Goal: Task Accomplishment & Management: Use online tool/utility

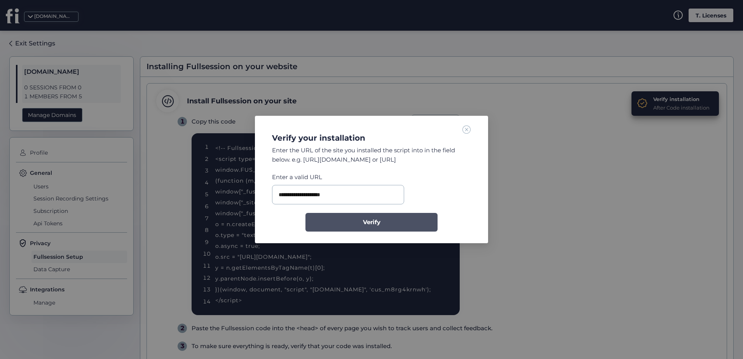
click at [351, 218] on button "Verify" at bounding box center [371, 222] width 132 height 19
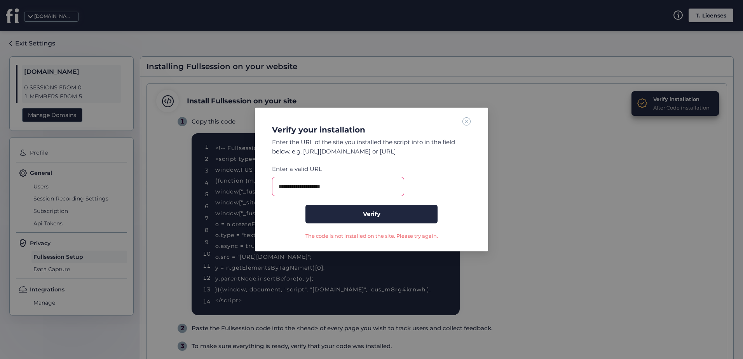
click at [464, 122] on span at bounding box center [466, 121] width 9 height 9
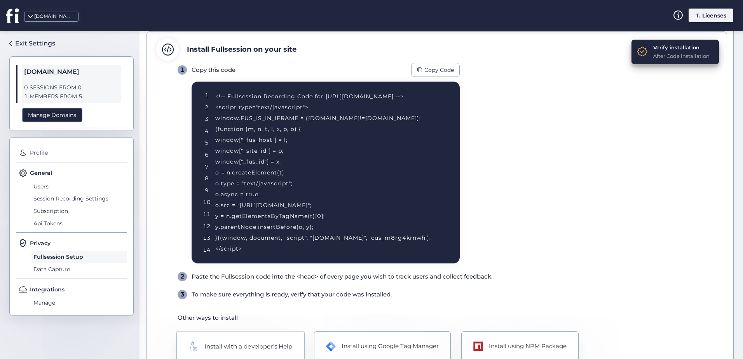
scroll to position [91, 0]
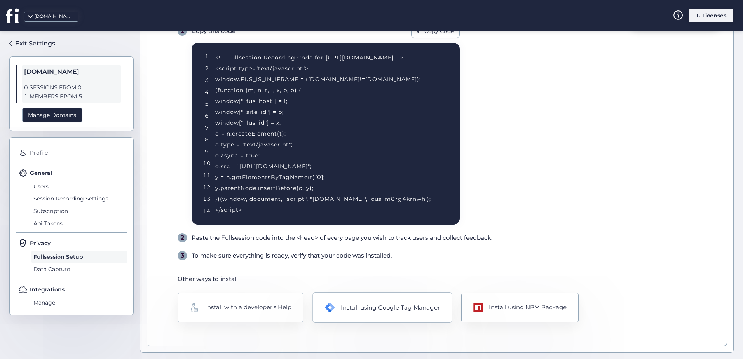
click at [350, 304] on div "Install using Google Tag Manager" at bounding box center [390, 307] width 99 height 9
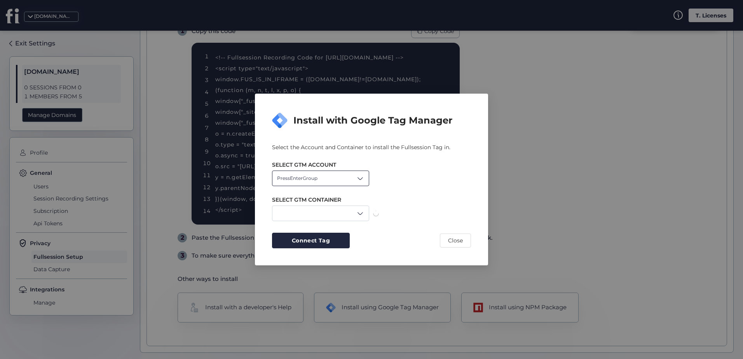
click at [350, 180] on div "PressEnterGroup" at bounding box center [320, 179] width 97 height 16
click at [315, 210] on div "Levanzo" at bounding box center [320, 208] width 87 height 7
click at [340, 212] on div "XLbet" at bounding box center [320, 214] width 97 height 16
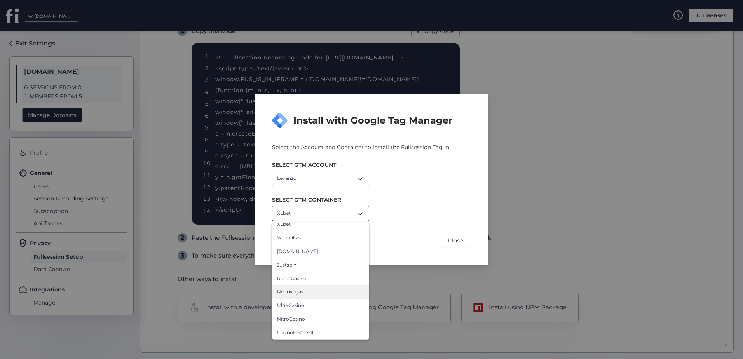
scroll to position [0, 0]
click at [414, 214] on div "XLbet XLbet Vauhdikas [DOMAIN_NAME] Justspin RapidCasino Neonvegas UltraCasino …" at bounding box center [371, 214] width 199 height 16
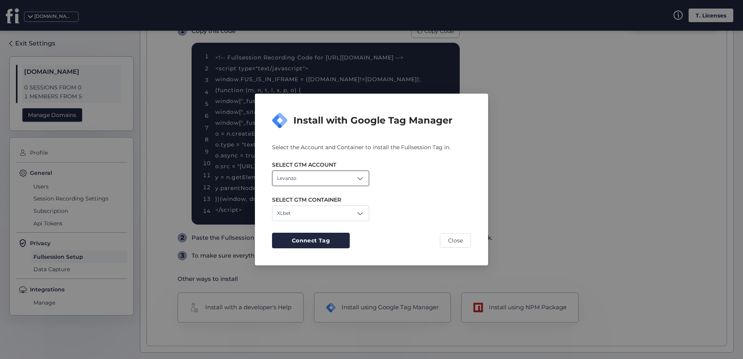
click at [349, 182] on div "Levanzo" at bounding box center [320, 179] width 97 height 16
drag, startPoint x: 304, startPoint y: 202, endPoint x: 307, endPoint y: 198, distance: 4.7
click at [304, 201] on div "PressEnterGroup" at bounding box center [320, 195] width 96 height 14
click at [341, 185] on div "PressEnterGroup" at bounding box center [320, 179] width 97 height 16
click at [315, 208] on div "Levanzo" at bounding box center [320, 208] width 87 height 7
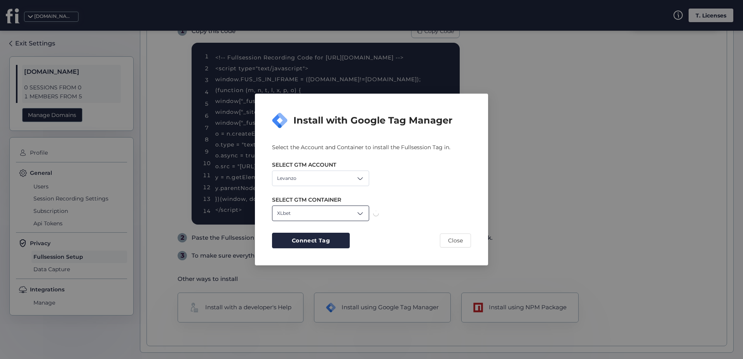
click at [333, 207] on div "XLbet" at bounding box center [320, 214] width 97 height 16
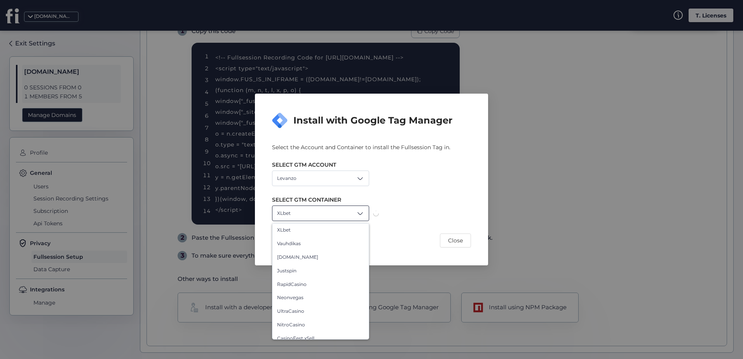
click at [339, 214] on div "XLbet" at bounding box center [320, 214] width 97 height 16
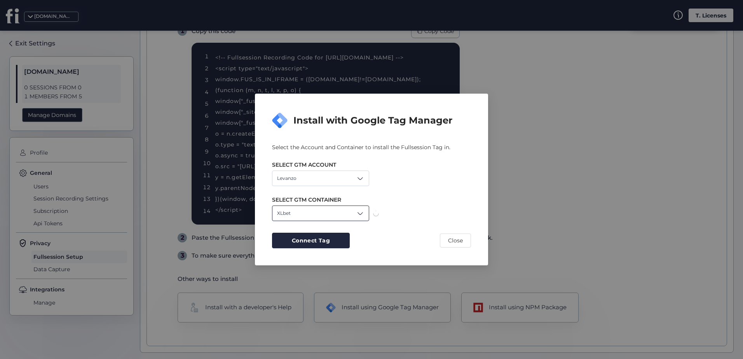
click at [340, 214] on div "XLbet" at bounding box center [320, 214] width 97 height 16
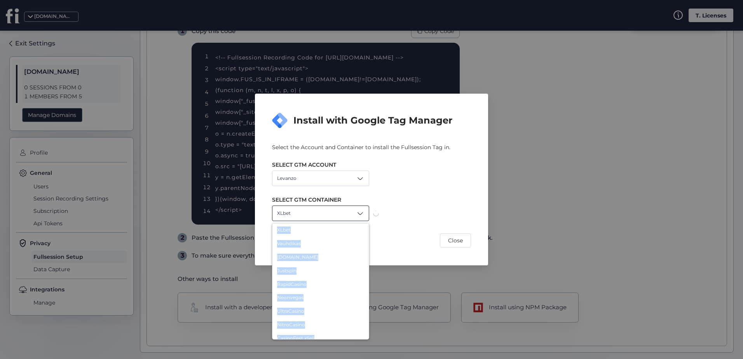
drag, startPoint x: 400, startPoint y: 218, endPoint x: 395, endPoint y: 212, distance: 7.8
click at [400, 218] on div "XLbet XLbet Vauhdikas [DOMAIN_NAME] Justspin RapidCasino Neonvegas UltraCasino …" at bounding box center [371, 214] width 199 height 16
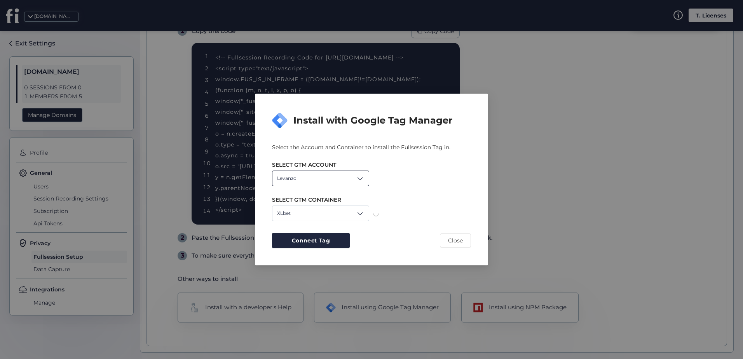
click at [361, 179] on span at bounding box center [360, 178] width 8 height 8
click at [323, 196] on div "PressEnterGroup" at bounding box center [320, 195] width 87 height 7
click at [336, 180] on div "PressEnterGroup" at bounding box center [320, 179] width 97 height 16
click at [315, 201] on div "PressEnterGroup" at bounding box center [320, 195] width 96 height 14
click at [318, 182] on div "PressEnterGroup" at bounding box center [320, 179] width 97 height 16
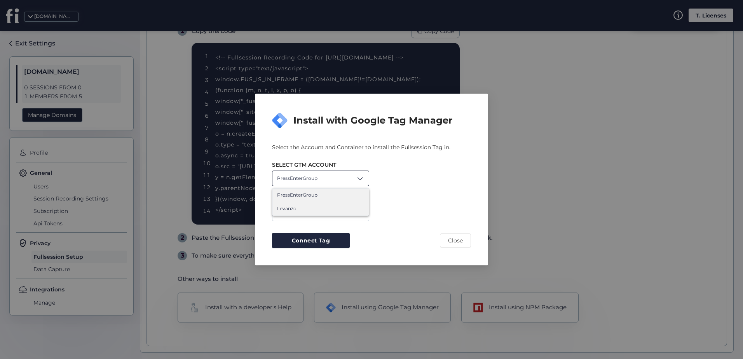
click at [303, 205] on div "Levanzo" at bounding box center [320, 209] width 96 height 14
click at [318, 216] on div "XLbet" at bounding box center [320, 214] width 97 height 16
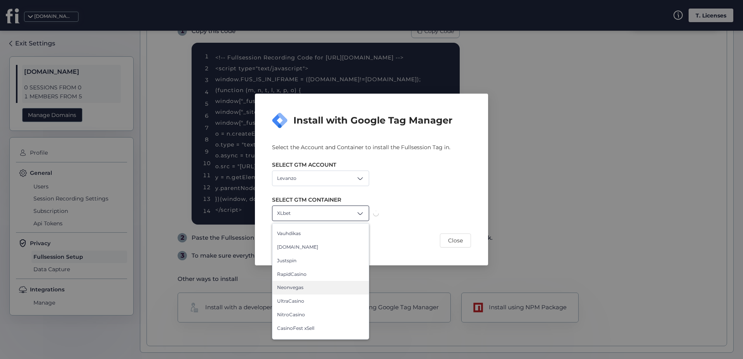
scroll to position [19, 0]
click at [458, 237] on span "Close" at bounding box center [455, 240] width 15 height 9
